Goal: Browse casually: Explore the website without a specific task or goal

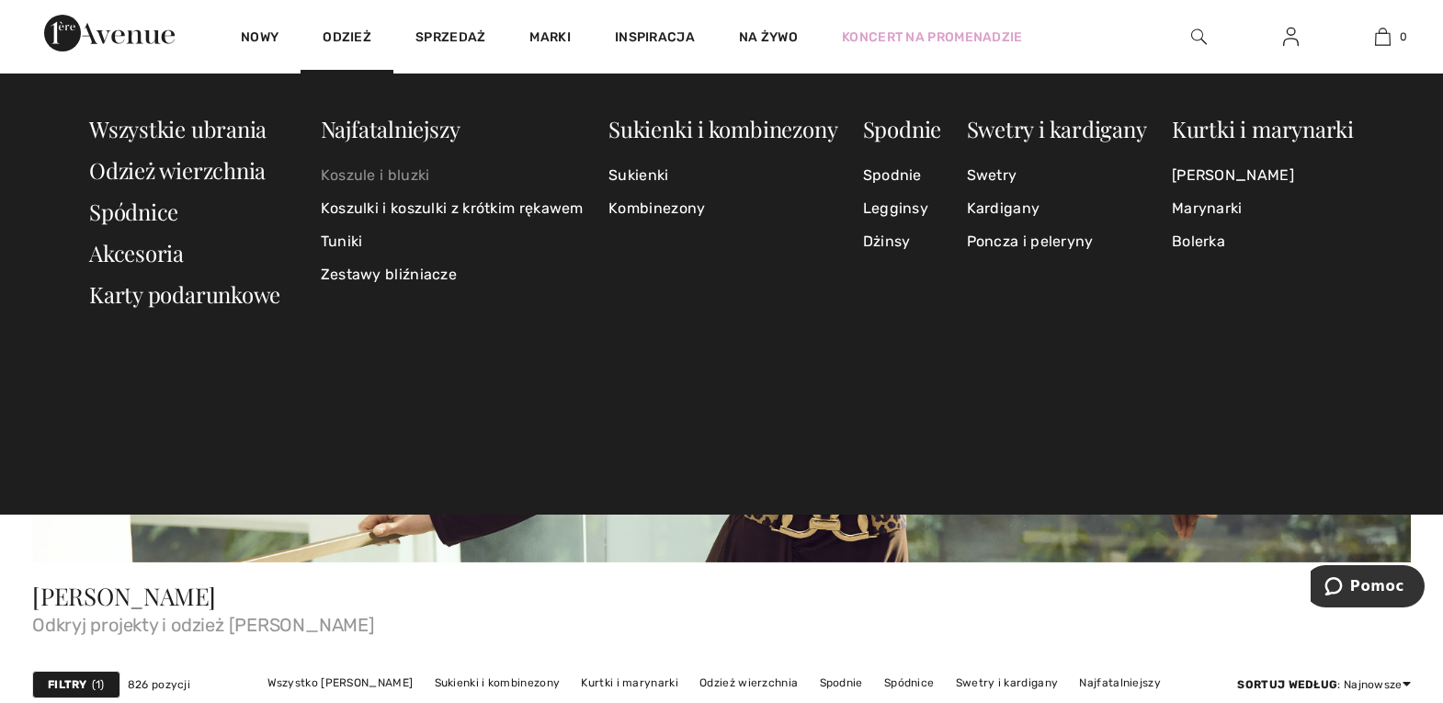
click at [344, 176] on font "Koszule i bluzki" at bounding box center [375, 174] width 109 height 17
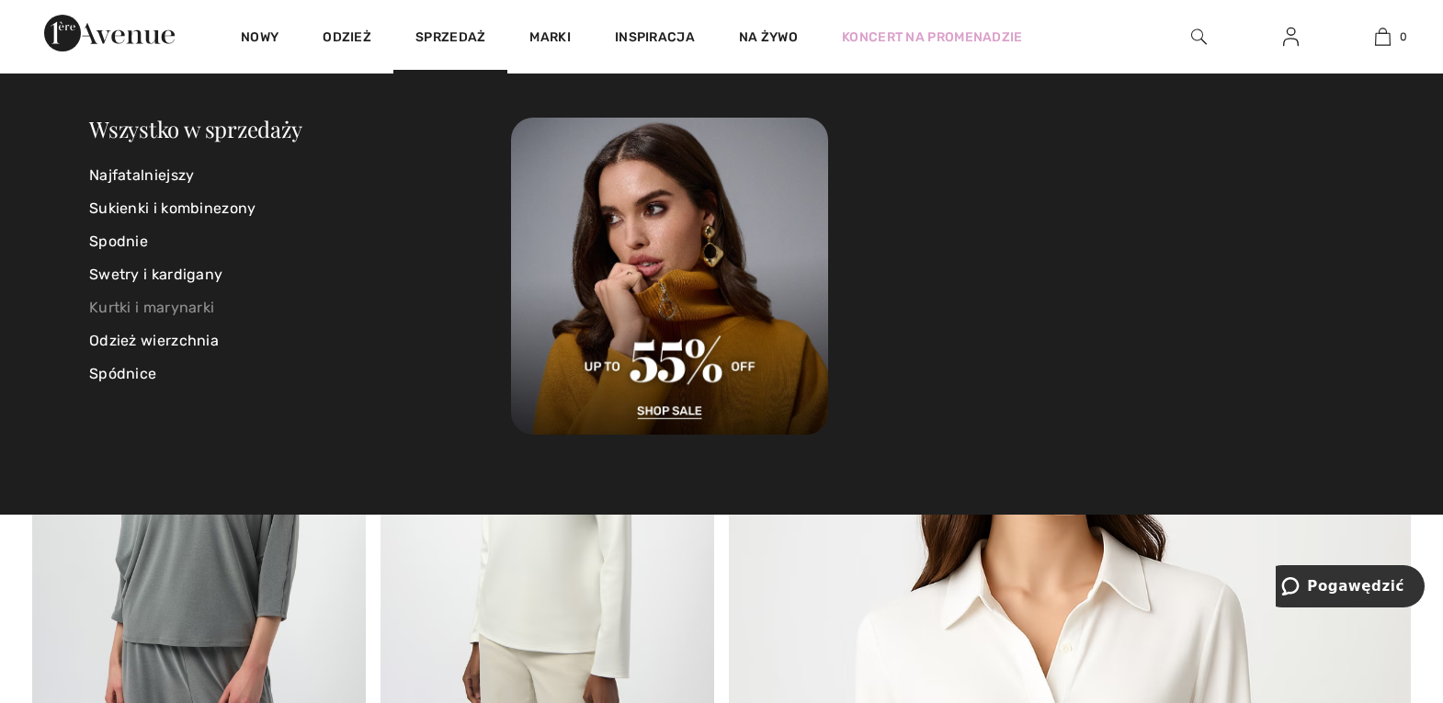
click at [204, 308] on font "Kurtki i marynarki" at bounding box center [151, 307] width 125 height 17
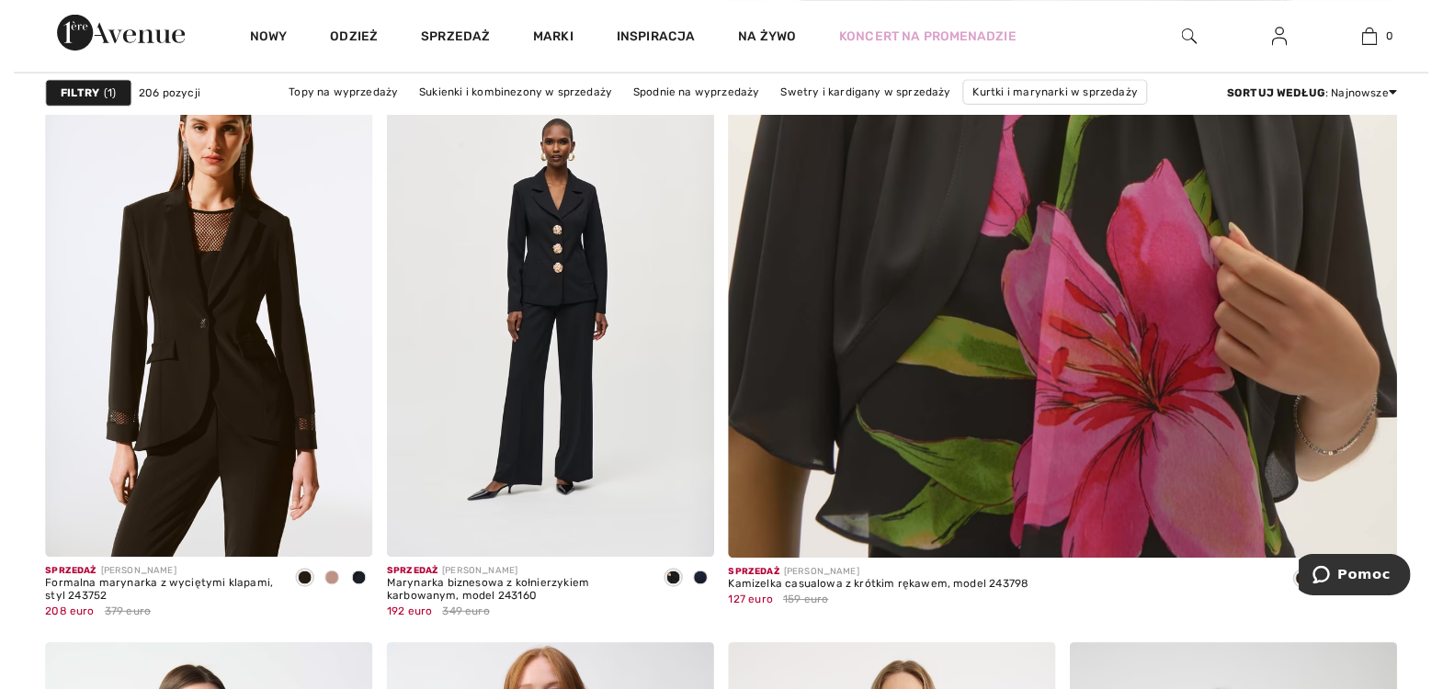
scroll to position [176, 0]
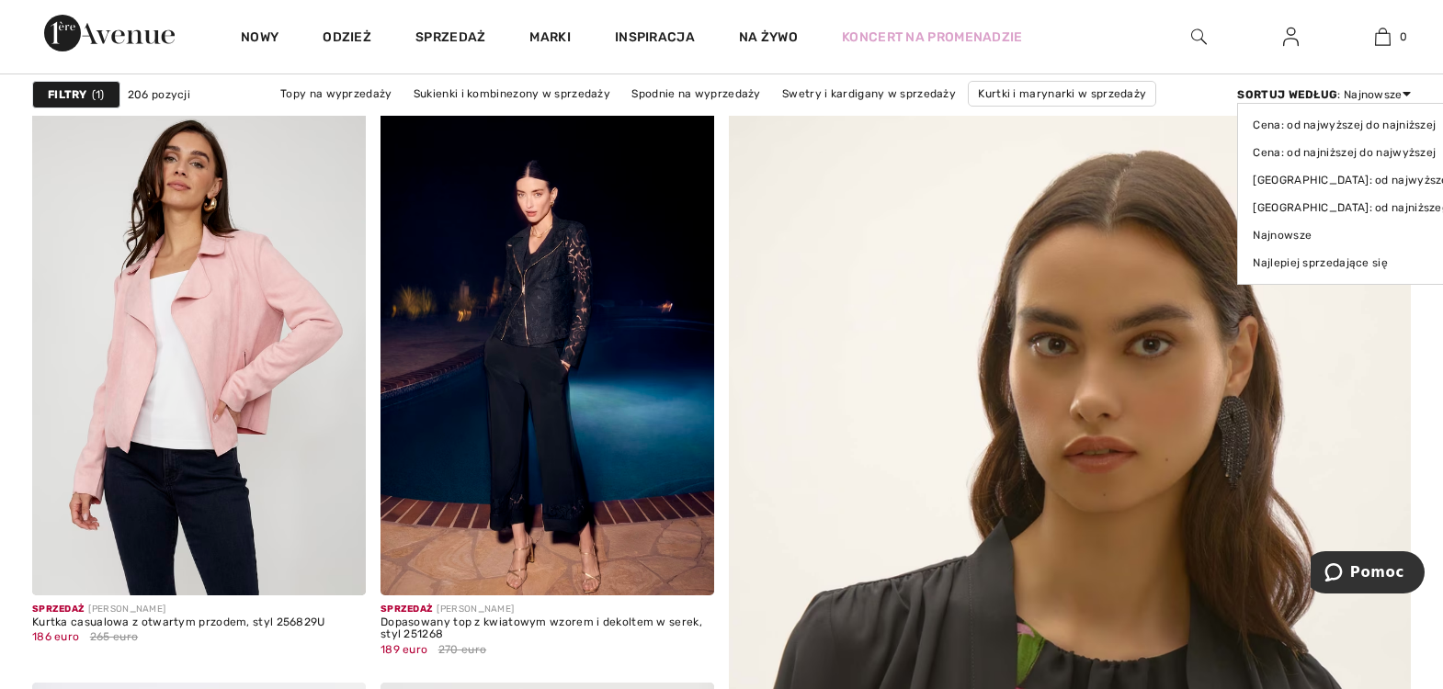
click at [1405, 94] on icon at bounding box center [1407, 93] width 8 height 13
click at [1284, 233] on font "Najnowsze" at bounding box center [1282, 235] width 59 height 13
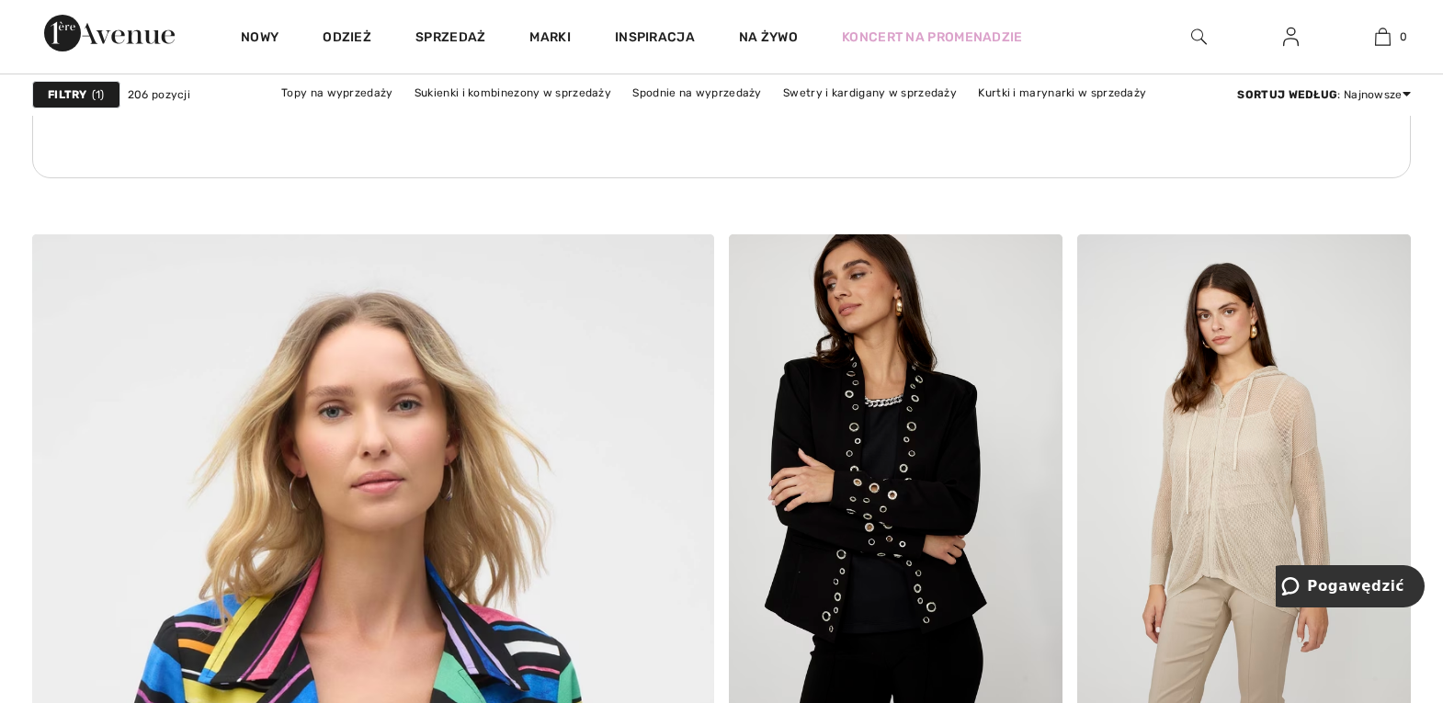
scroll to position [4761, 0]
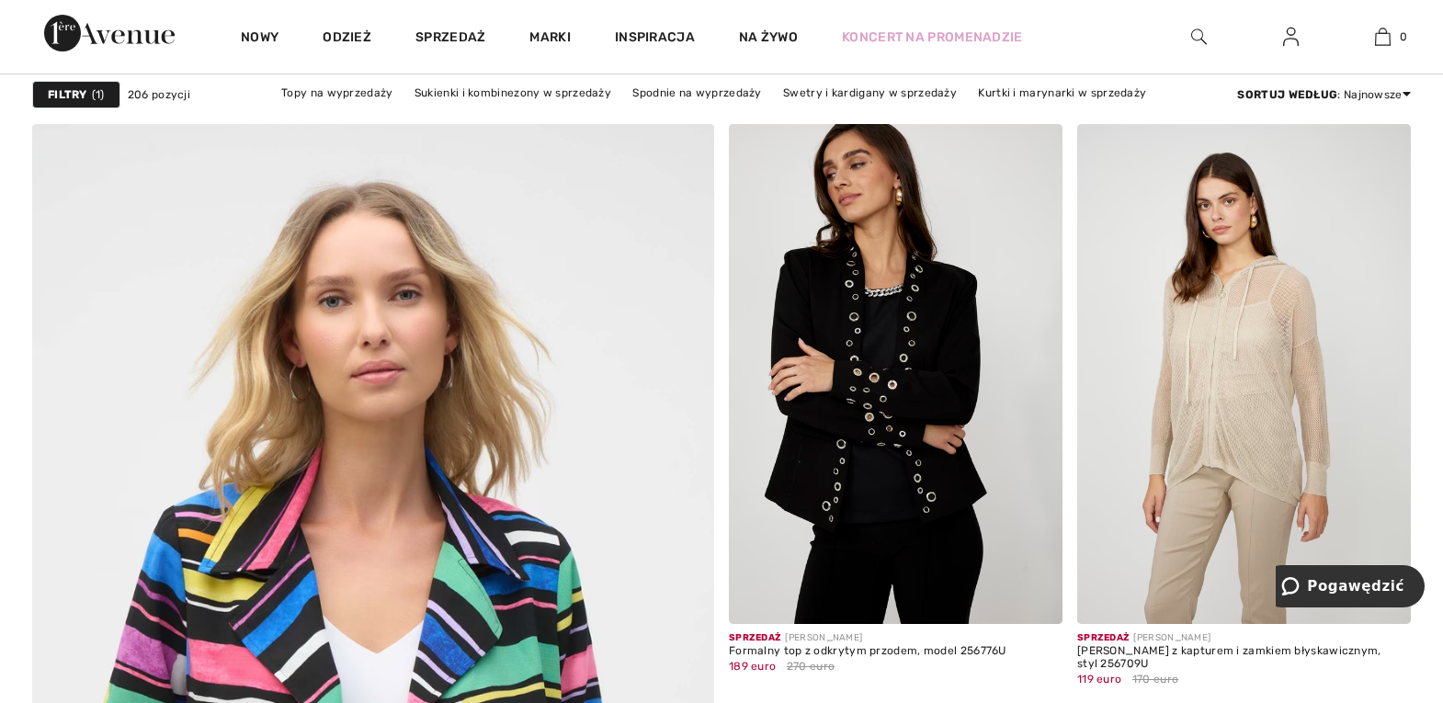
drag, startPoint x: 1425, startPoint y: 360, endPoint x: 1424, endPoint y: 387, distance: 26.7
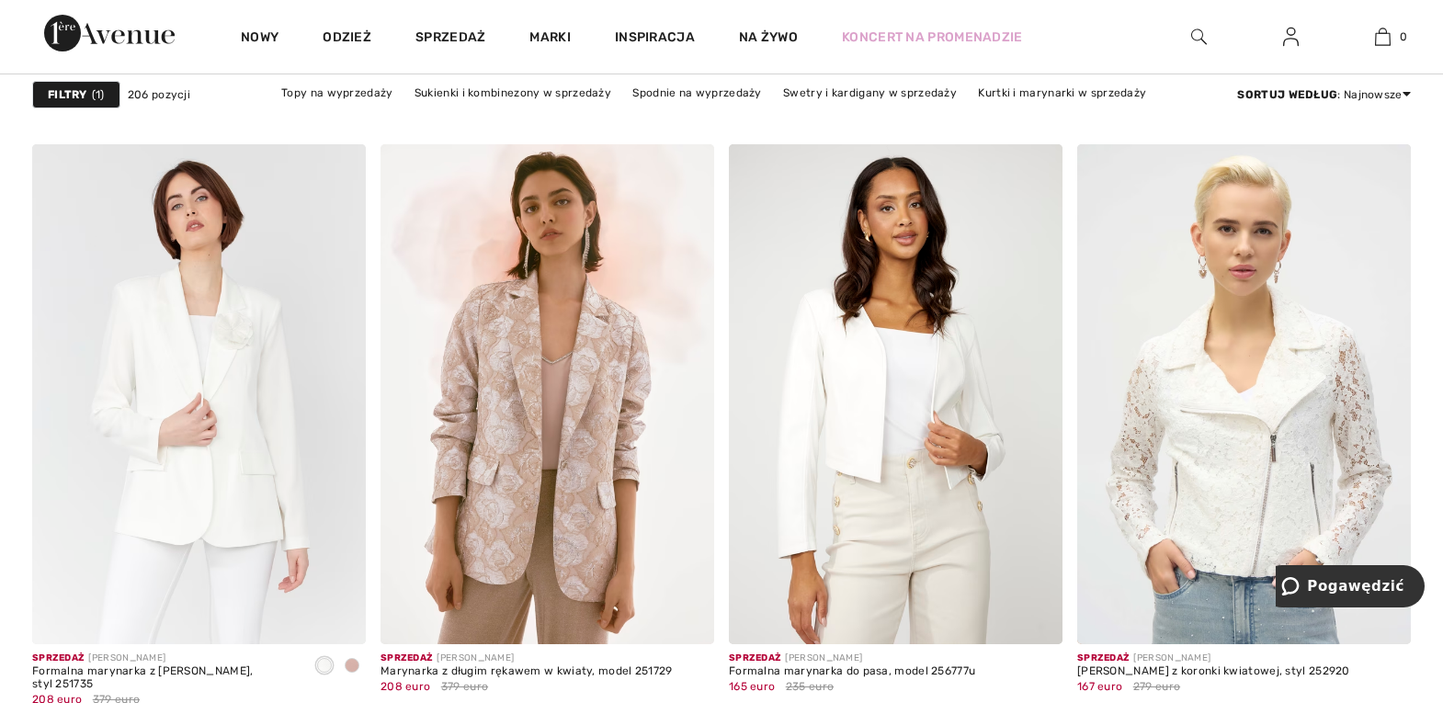
scroll to position [5971, 0]
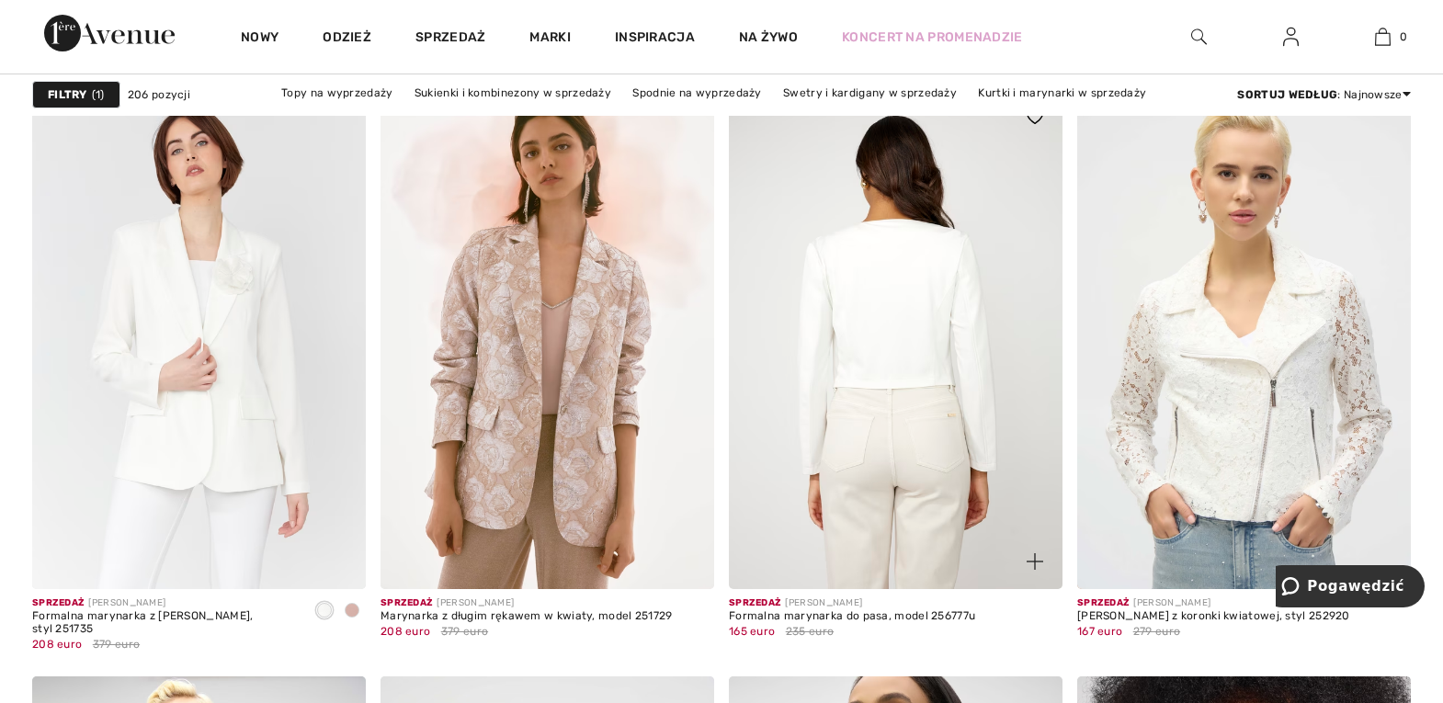
click at [898, 322] on img at bounding box center [896, 339] width 334 height 501
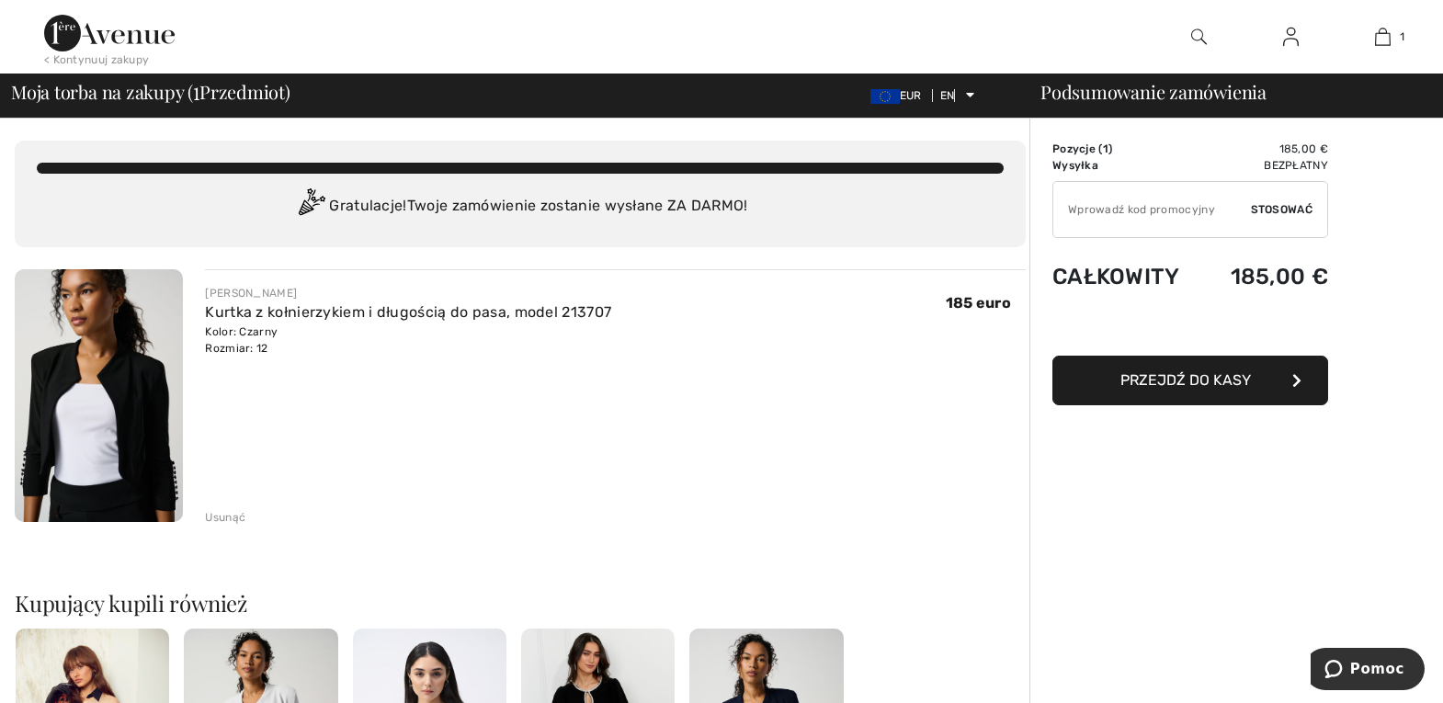
click at [230, 514] on font "Usunąć" at bounding box center [225, 517] width 40 height 13
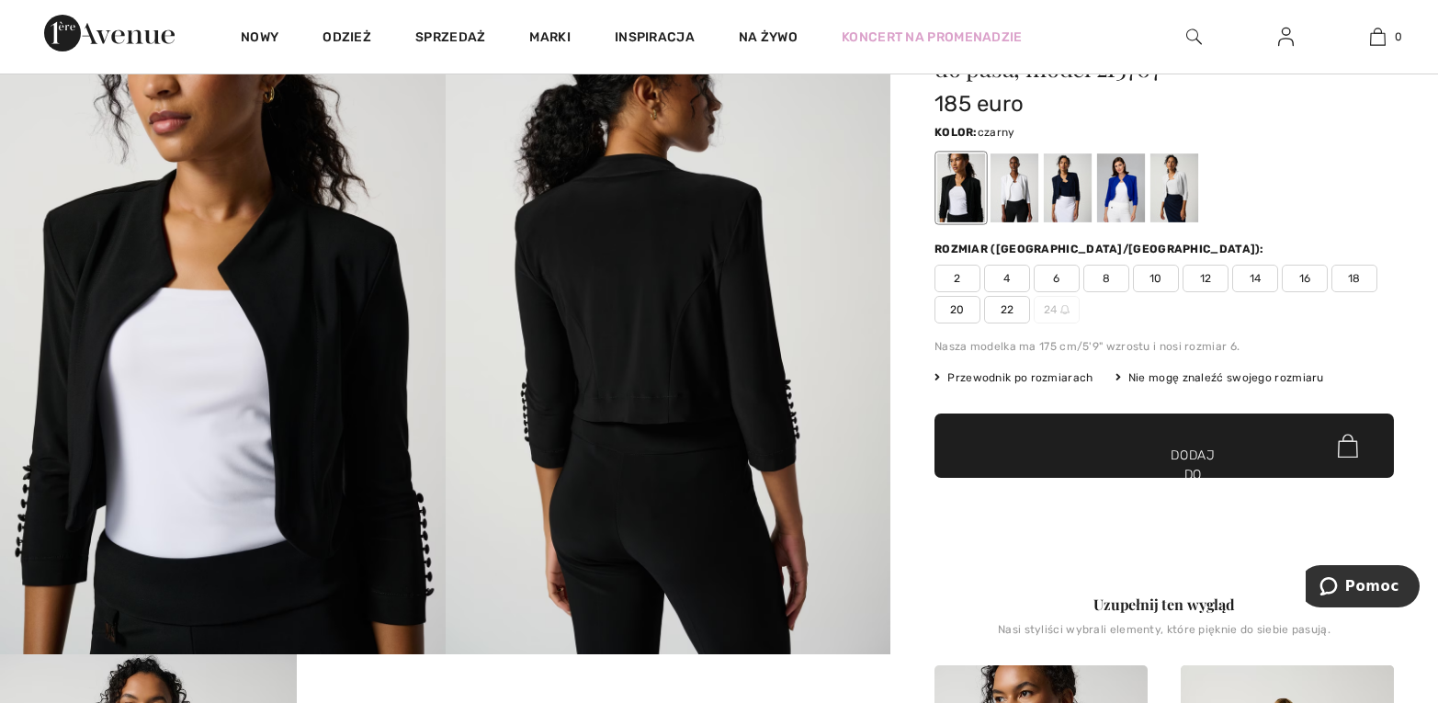
scroll to position [109, 0]
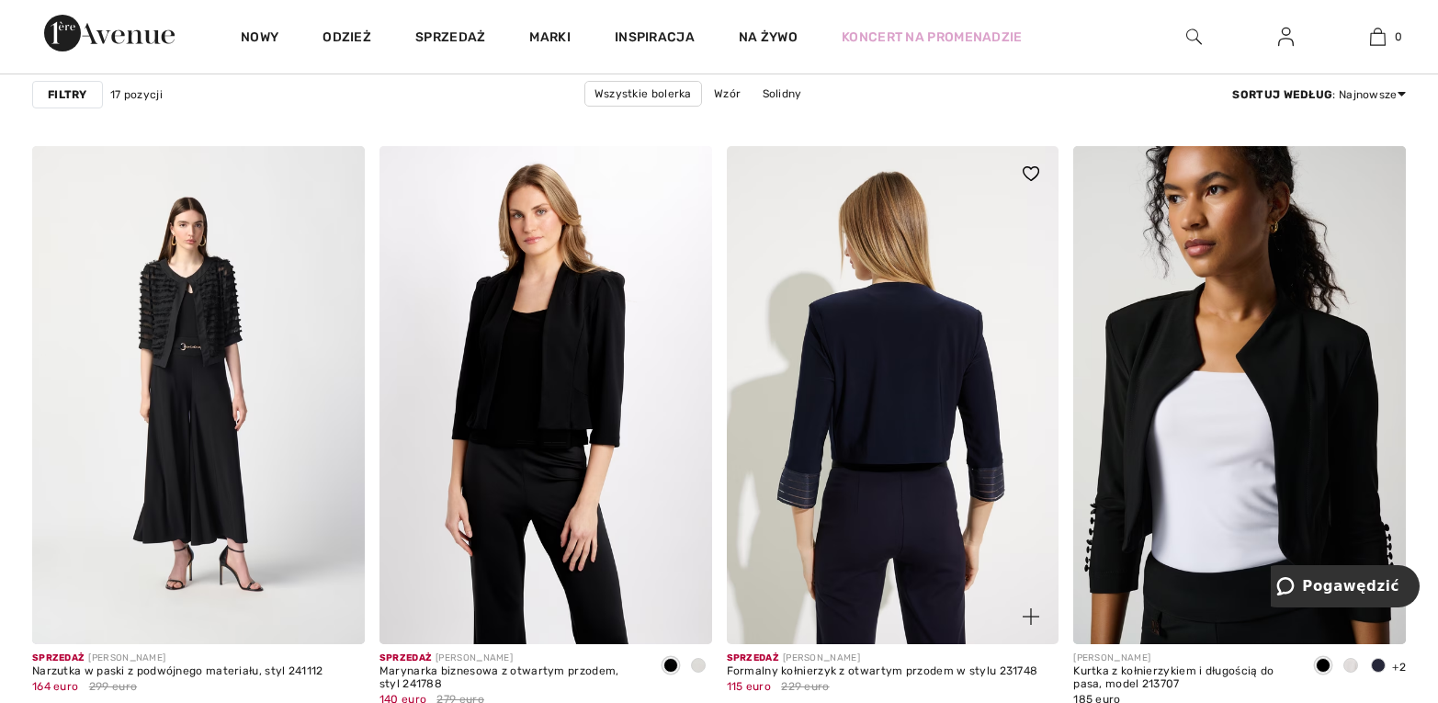
scroll to position [2694, 0]
click at [904, 420] on img at bounding box center [893, 395] width 333 height 499
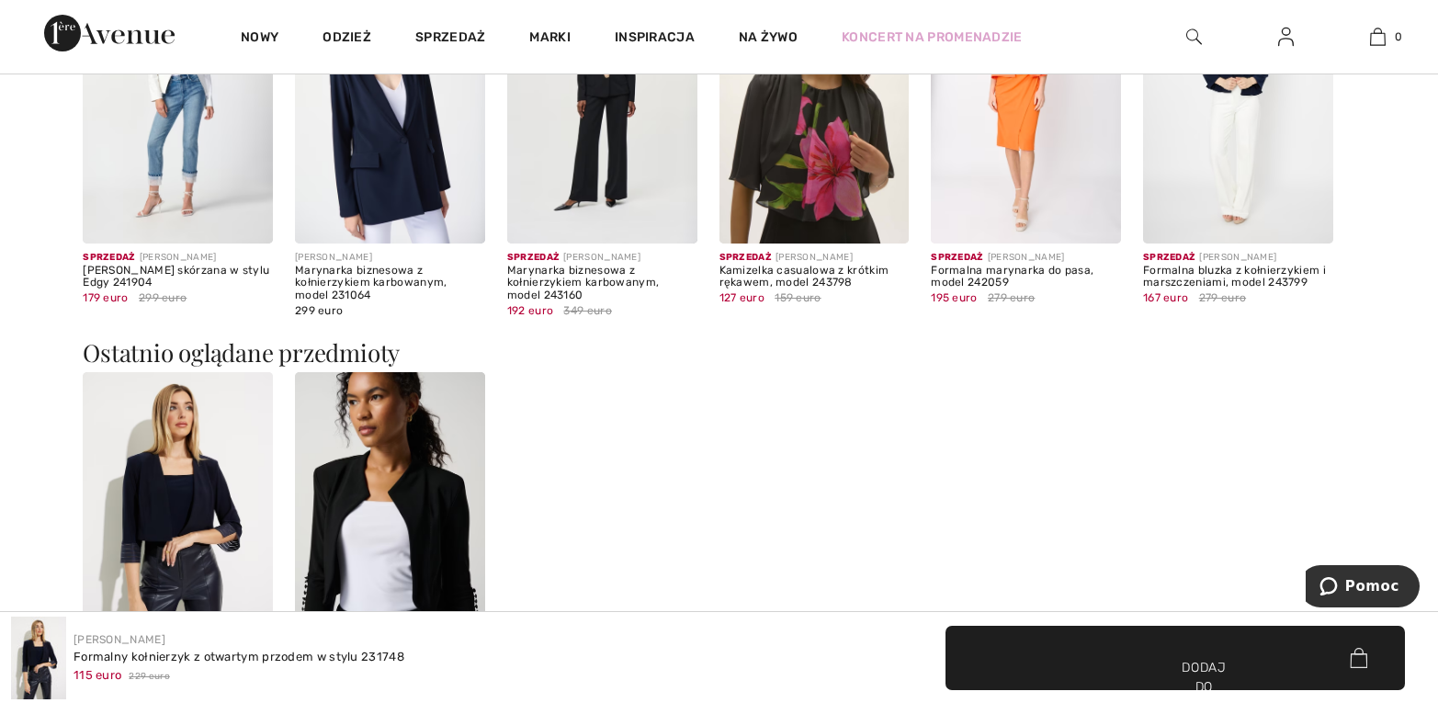
scroll to position [2262, 0]
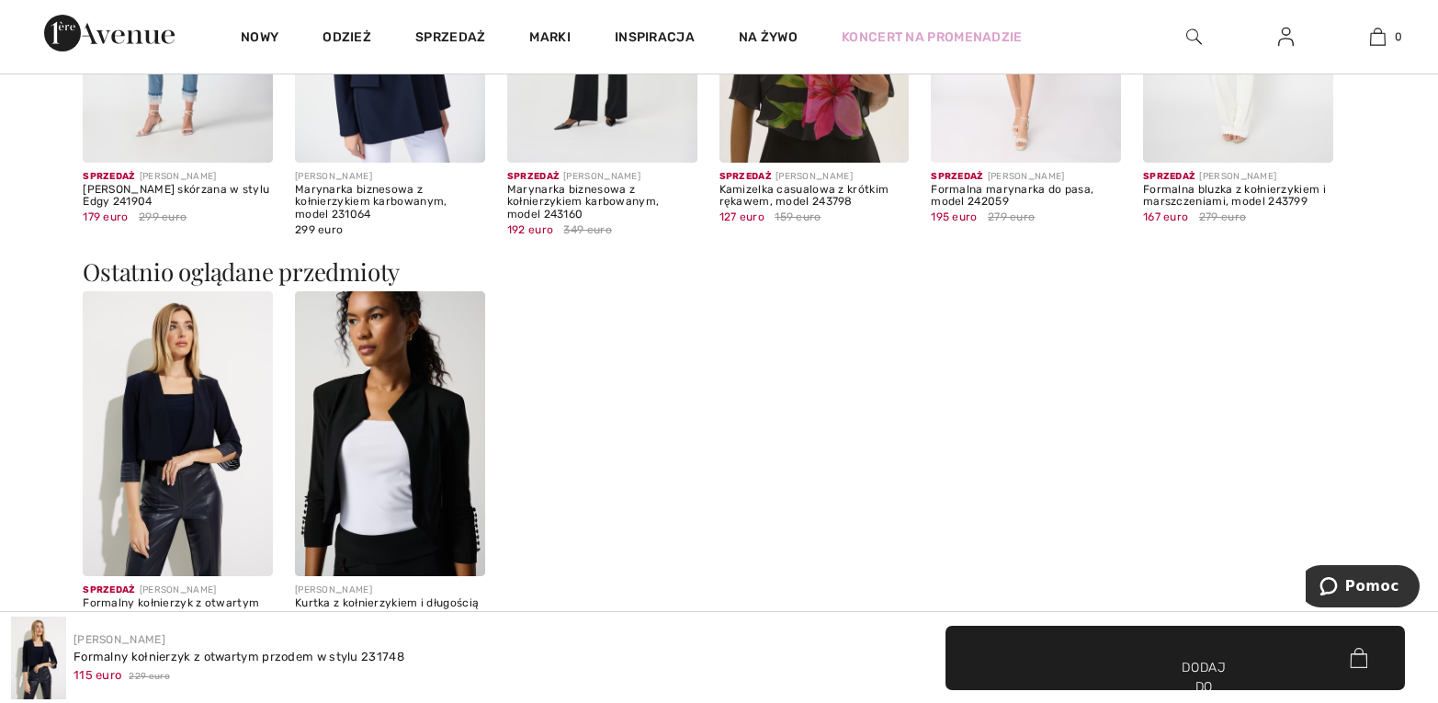
click at [406, 471] on img at bounding box center [390, 433] width 190 height 285
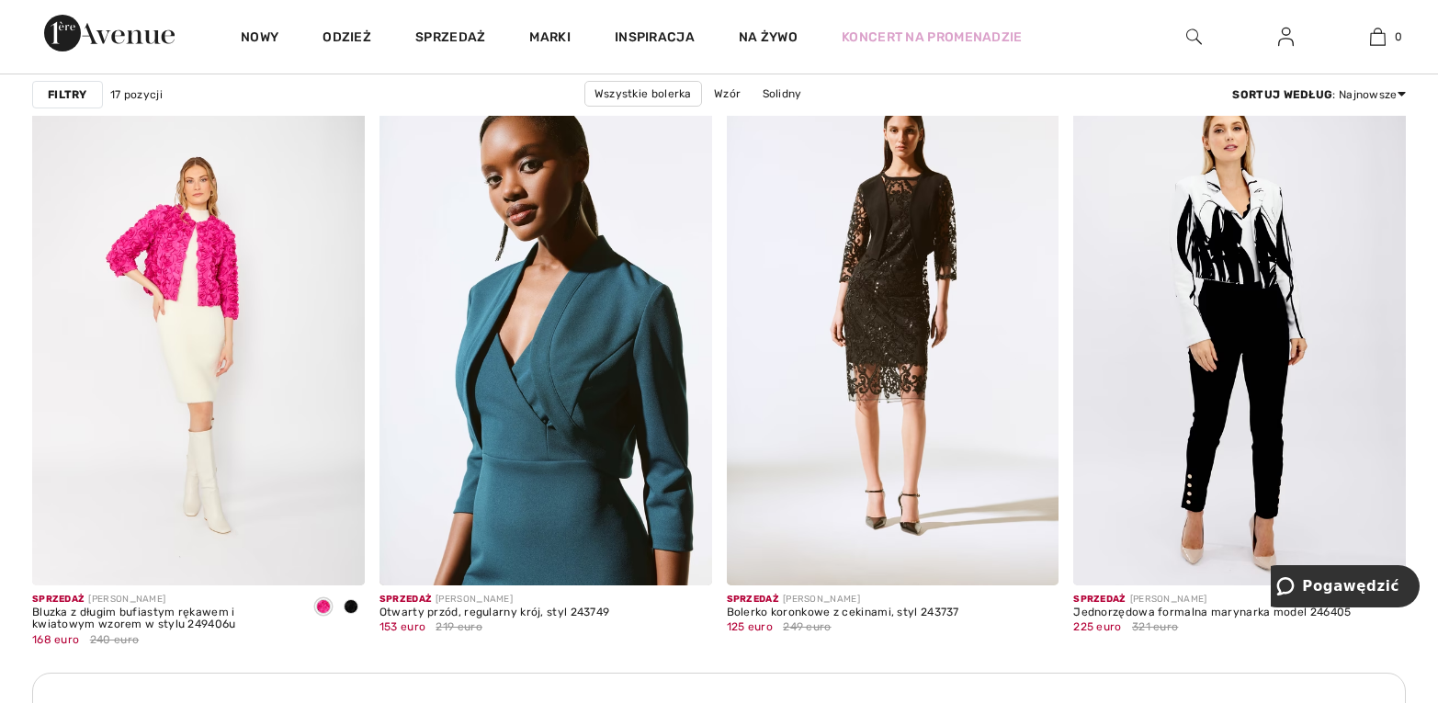
scroll to position [1931, 0]
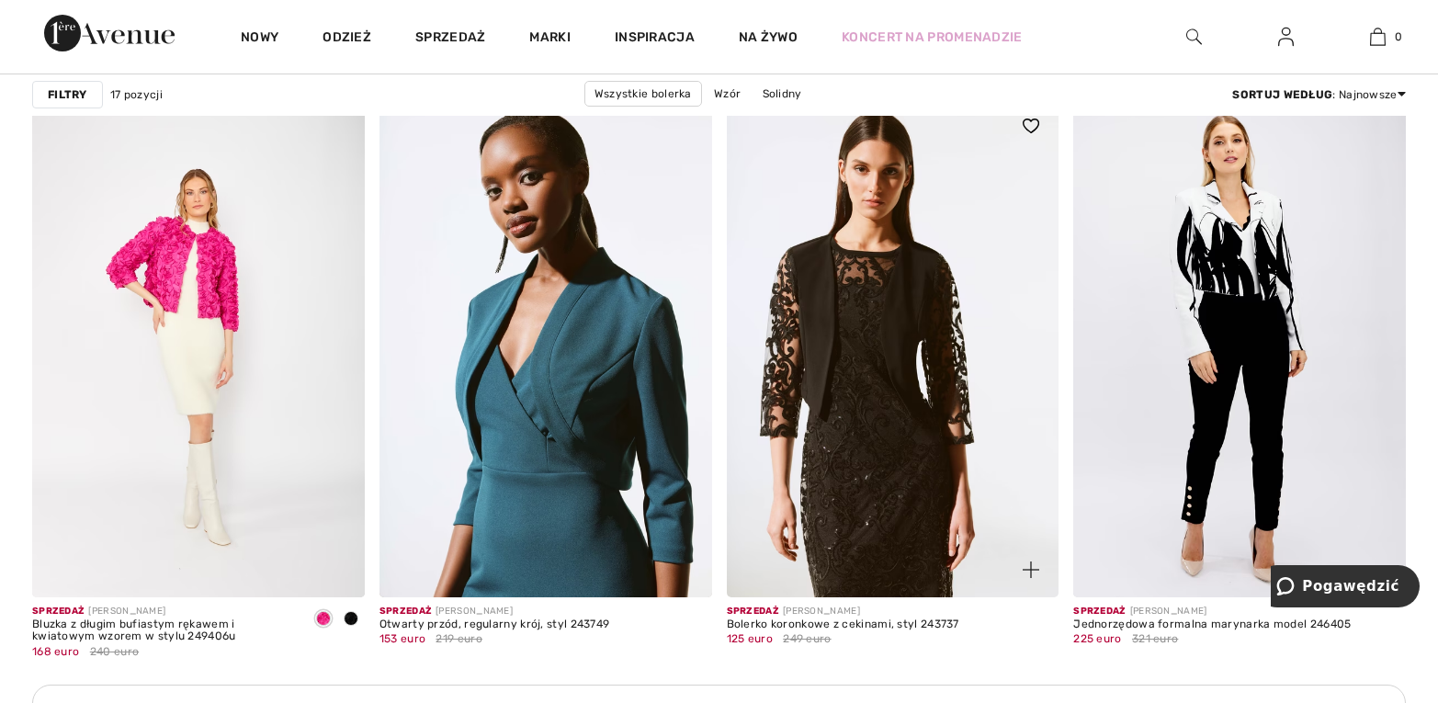
click at [902, 346] on img at bounding box center [893, 347] width 333 height 499
click at [901, 348] on img at bounding box center [893, 347] width 333 height 499
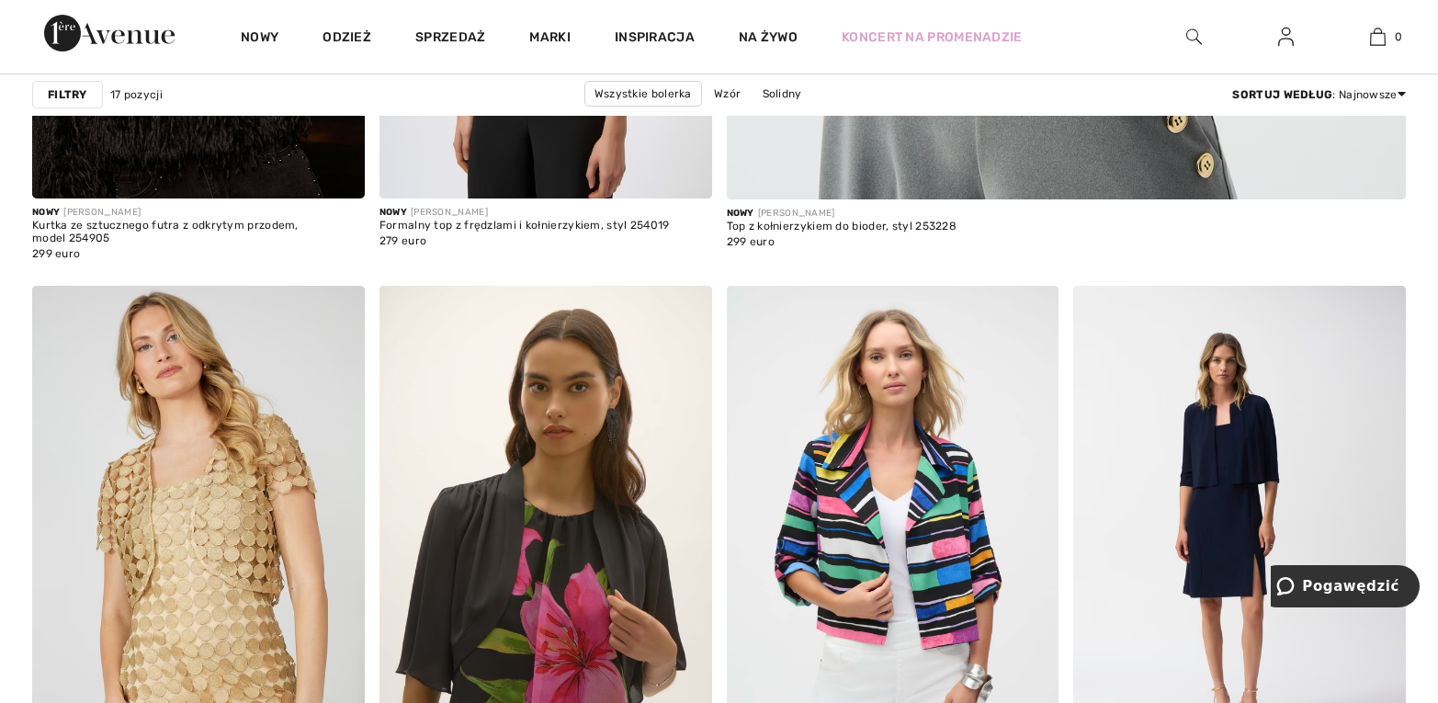
scroll to position [1222, 0]
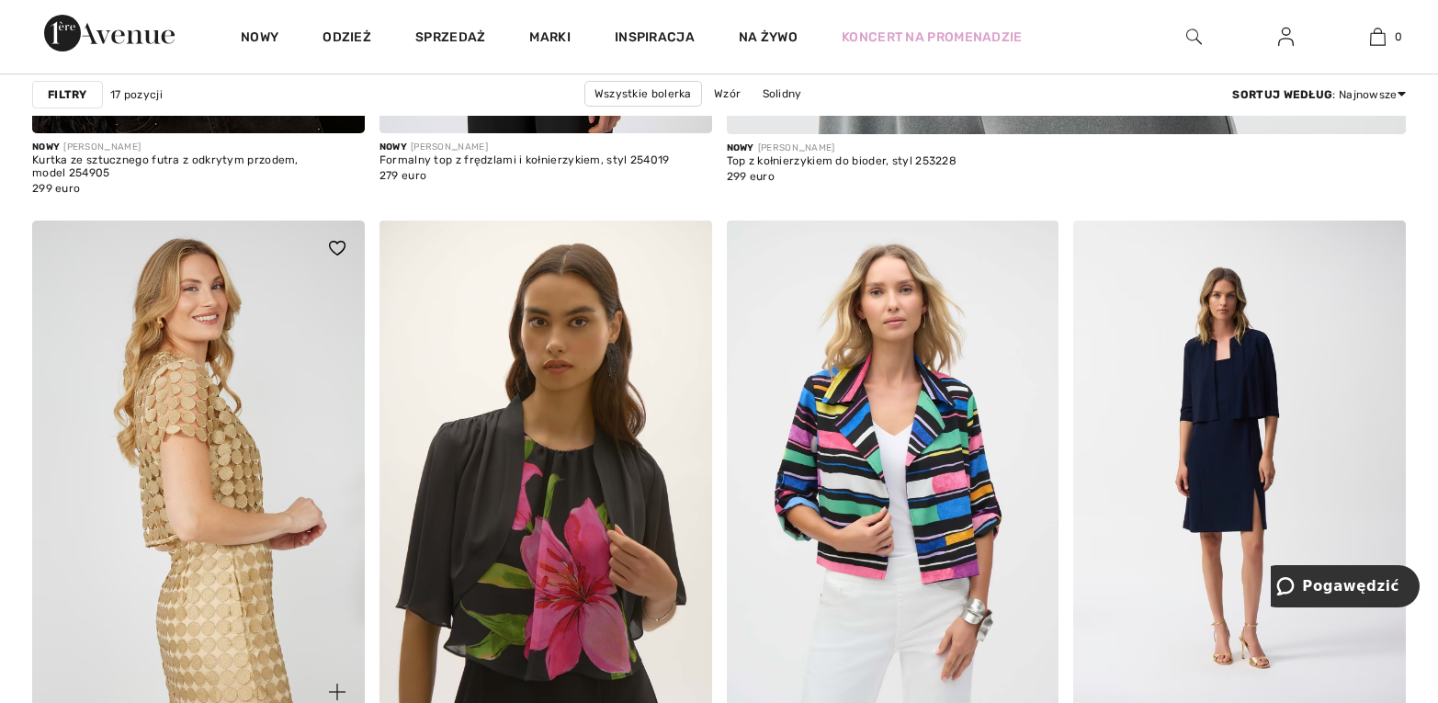
click at [213, 402] on img at bounding box center [198, 470] width 333 height 499
click at [212, 403] on img at bounding box center [198, 470] width 333 height 499
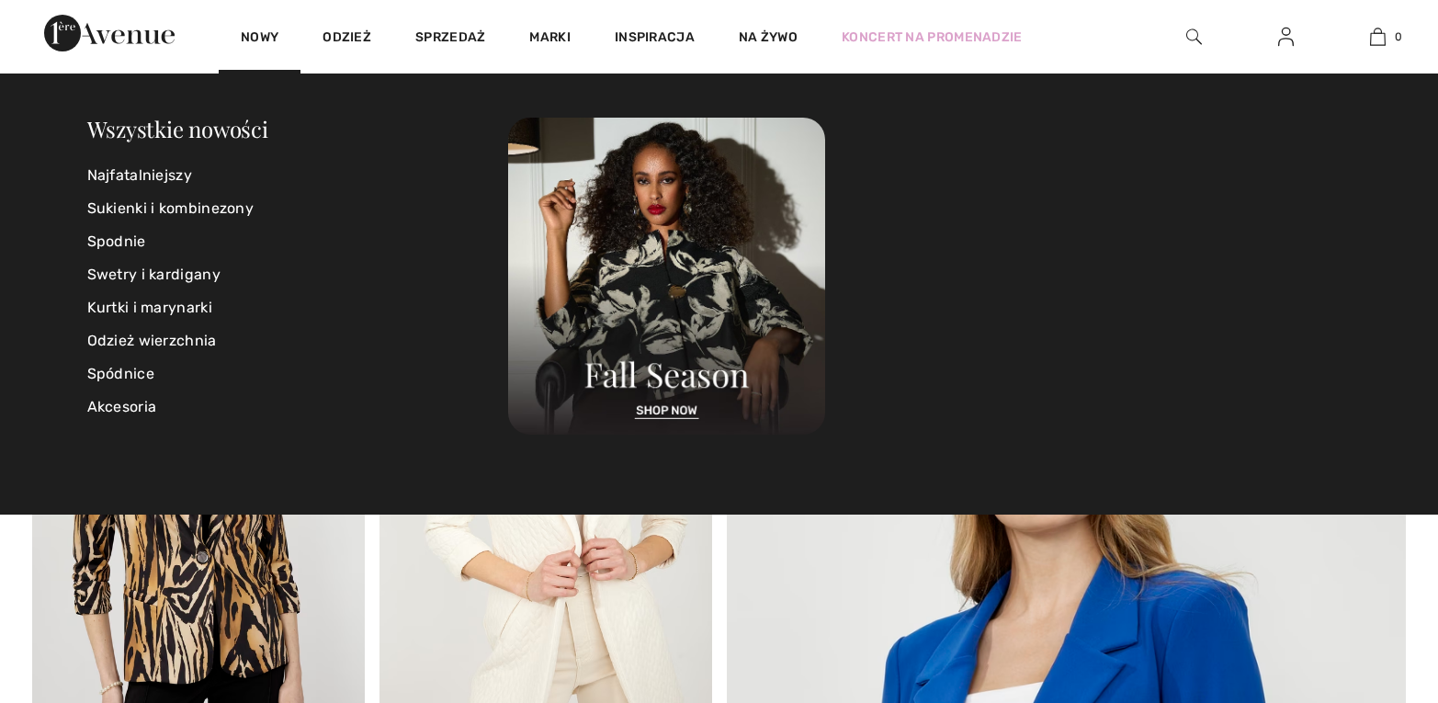
click at [256, 32] on font "Nowy" at bounding box center [260, 37] width 38 height 16
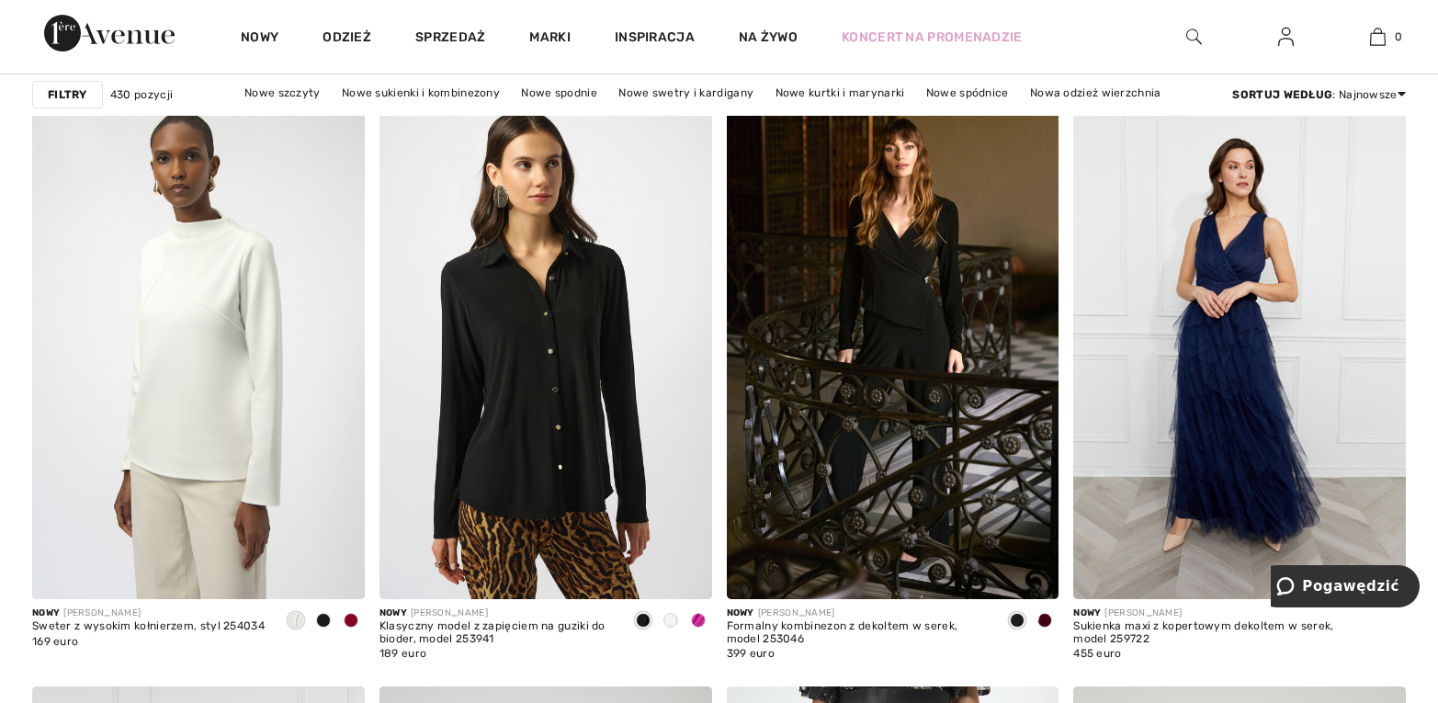
scroll to position [1383, 0]
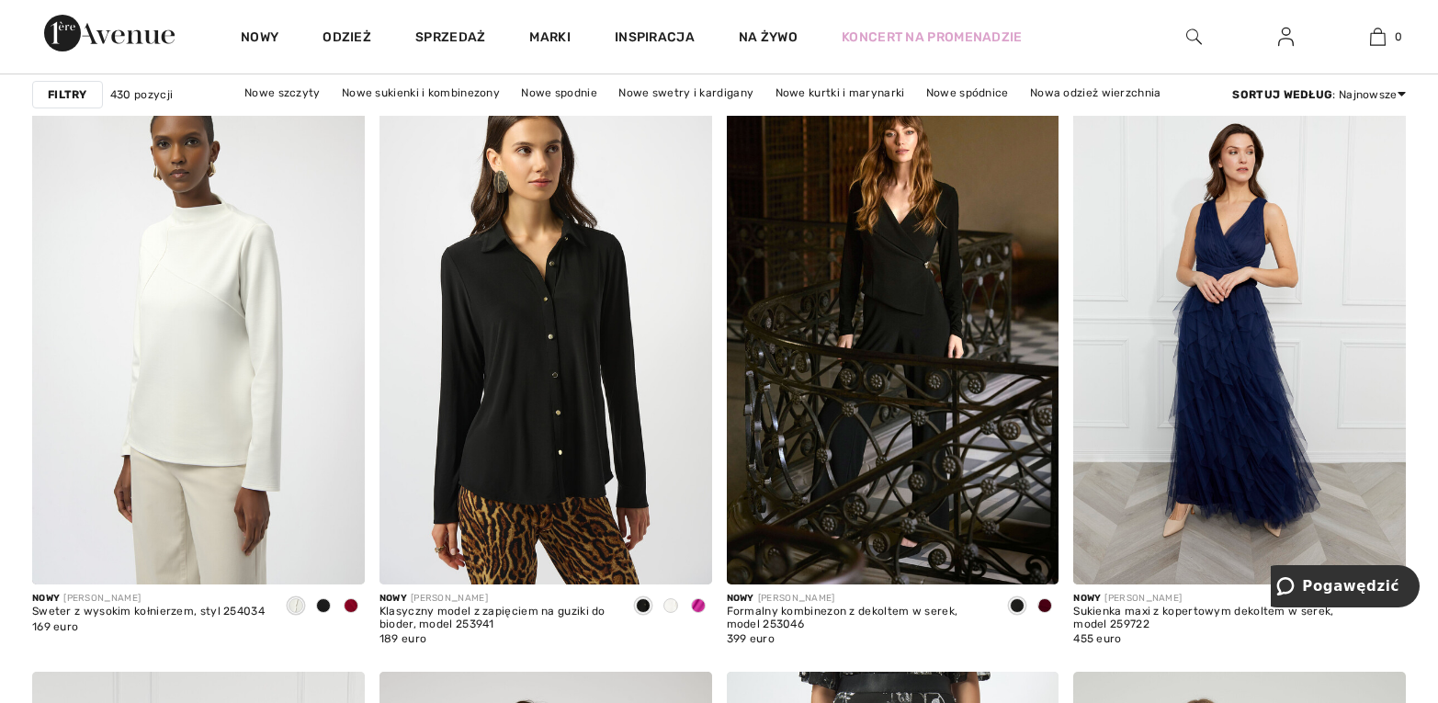
drag, startPoint x: 1437, startPoint y: 140, endPoint x: 1426, endPoint y: 172, distance: 33.7
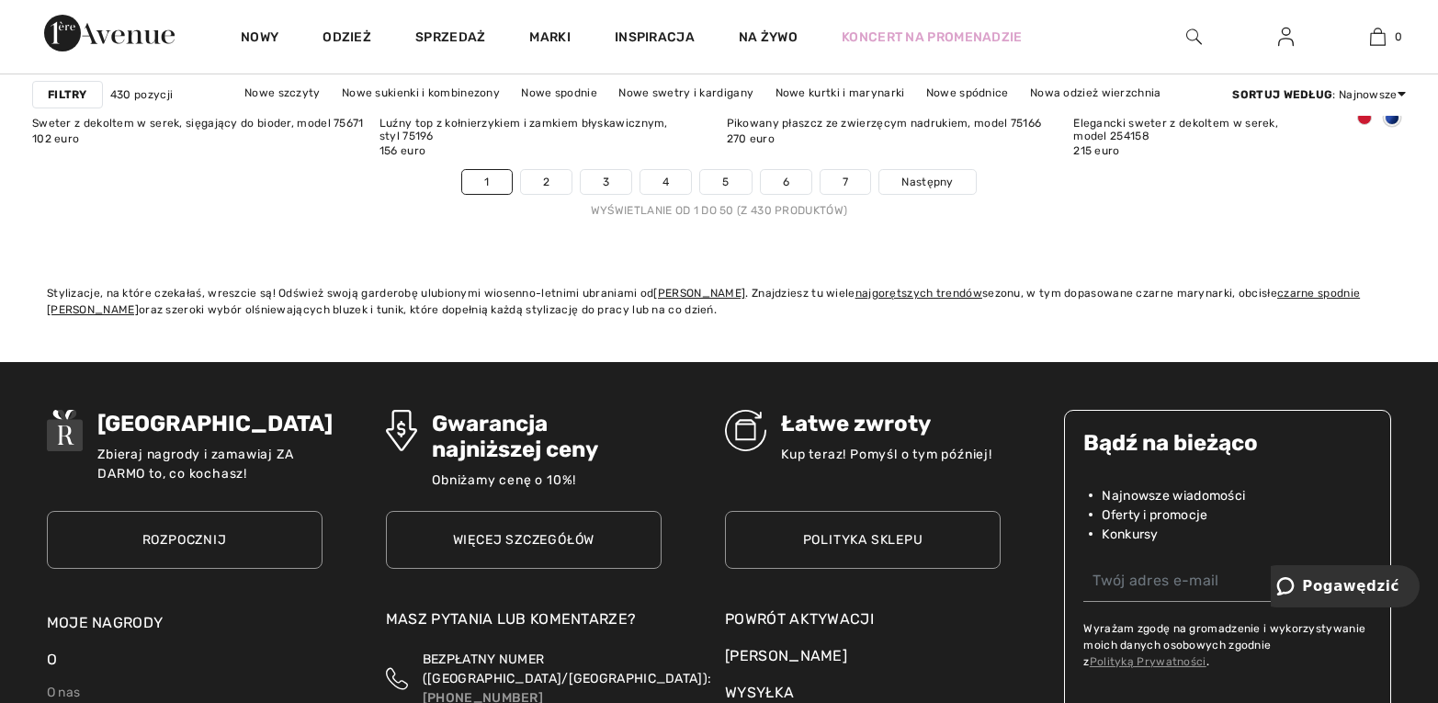
scroll to position [2026, 0]
